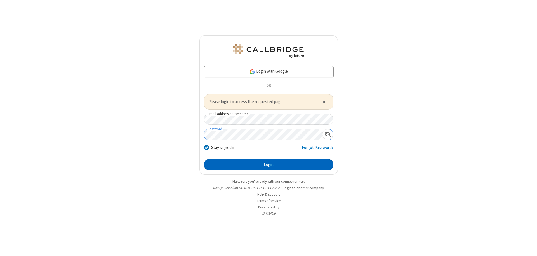
click at [268, 164] on button "Login" at bounding box center [268, 164] width 129 height 11
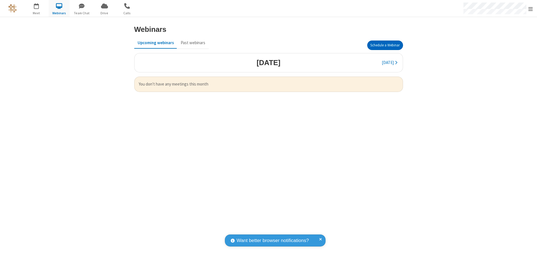
click at [385, 45] on button "Schedule a Webinar" at bounding box center [385, 46] width 36 height 10
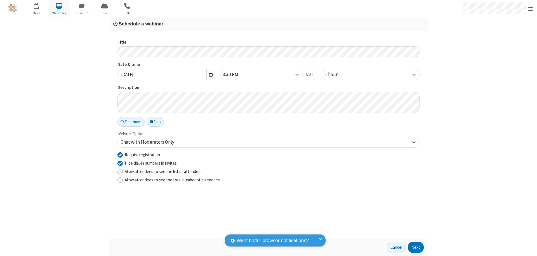
click at [120, 155] on input "Require registration" at bounding box center [119, 155] width 5 height 6
checkbox input "false"
click at [416, 247] on button "Next" at bounding box center [416, 247] width 16 height 11
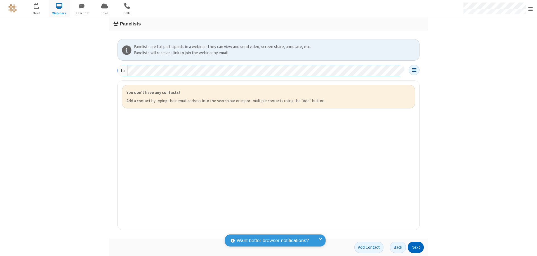
click at [416, 247] on button "Next" at bounding box center [416, 247] width 16 height 11
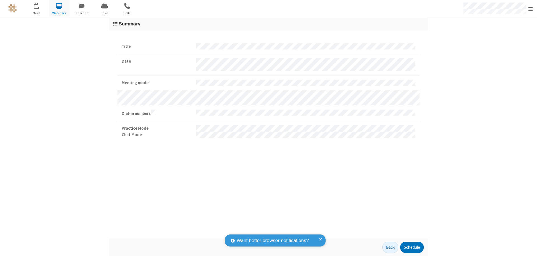
click at [411, 247] on button "Schedule" at bounding box center [411, 247] width 23 height 11
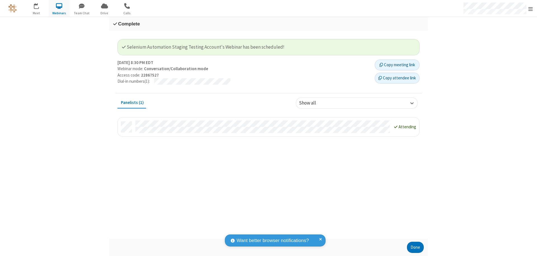
click at [415, 247] on button "Done" at bounding box center [415, 247] width 17 height 11
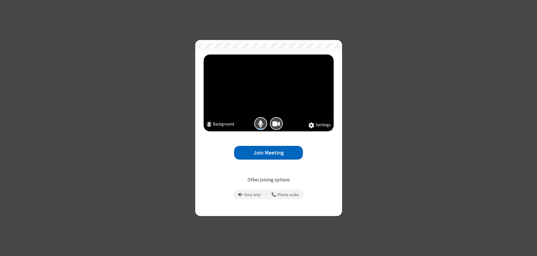
click at [268, 153] on button "Join Meeting" at bounding box center [268, 153] width 69 height 14
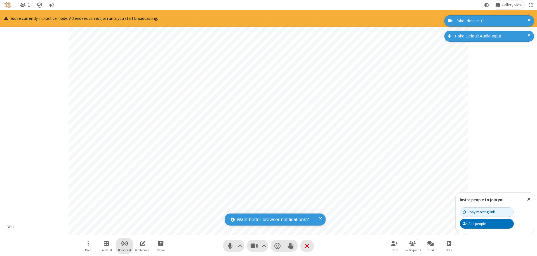
click at [124, 243] on span "Start broadcast" at bounding box center [124, 243] width 7 height 7
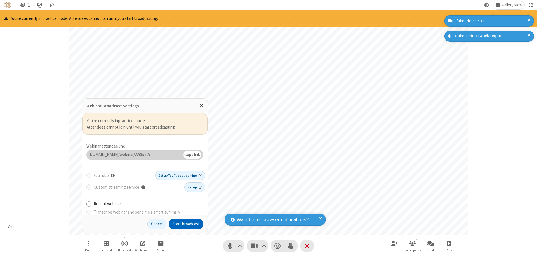
click at [186, 224] on button "Start broadcast" at bounding box center [186, 224] width 35 height 11
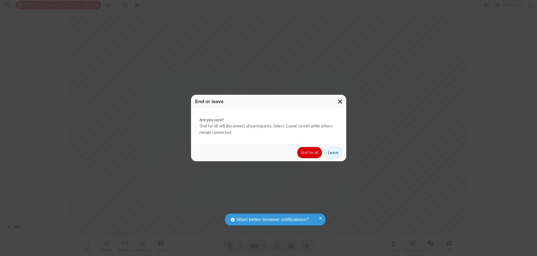
click at [310, 153] on button "End for all" at bounding box center [309, 152] width 25 height 11
